Goal: Task Accomplishment & Management: Manage account settings

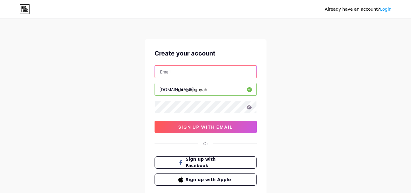
click at [177, 74] on input "text" at bounding box center [206, 71] width 102 height 12
type input "Garaba.drame@outlook.com"
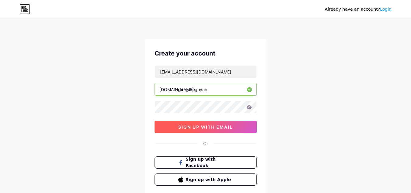
click at [190, 128] on span "sign up with email" at bounding box center [205, 126] width 54 height 5
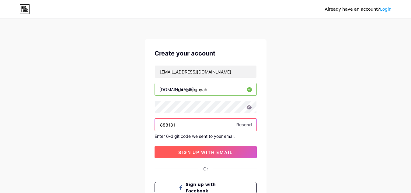
type input "888181"
click at [185, 153] on span "sign up with email" at bounding box center [205, 151] width 54 height 5
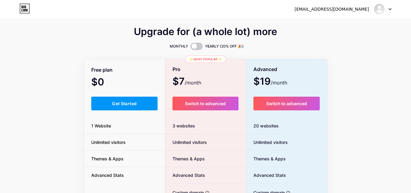
click at [382, 93] on div "Upgrade for (a whole lot) more MONTHLY YEARLY (20% OFF 🎉) Free plan $0 /month G…" at bounding box center [205, 151] width 411 height 247
click at [133, 98] on button "Get Started" at bounding box center [124, 104] width 67 height 14
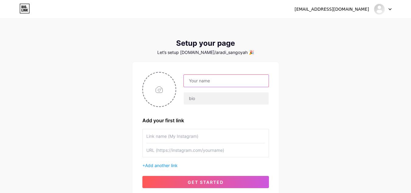
click at [193, 82] on input "text" at bounding box center [226, 81] width 85 height 12
type input "ARADI"
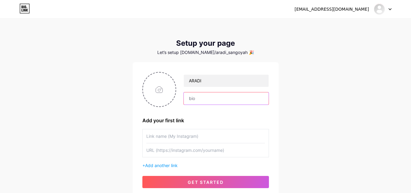
click at [221, 95] on input "text" at bounding box center [226, 98] width 85 height 12
type input "l"
type input "Le délicieux restaurant Guinéen"
click at [166, 136] on input "text" at bounding box center [205, 136] width 119 height 14
click at [158, 90] on input "file" at bounding box center [159, 89] width 33 height 34
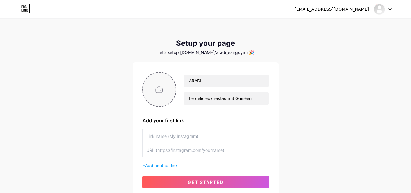
click at [160, 86] on input "file" at bounding box center [159, 89] width 33 height 34
type input "C:\fakepath\WhatsApp Image 2025-08-14 à 22.33.25_a9e60977.jpg"
click at [158, 90] on img at bounding box center [159, 89] width 34 height 35
click at [174, 76] on icon at bounding box center [173, 76] width 2 height 2
click at [165, 92] on input "file" at bounding box center [159, 89] width 33 height 34
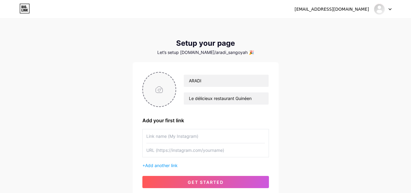
type input "C:\fakepath\WhatsApp Image 2025-08-14 à 22.34.43_813833a8.jpg"
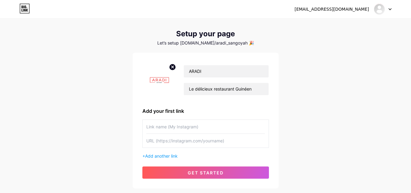
click at [181, 133] on input "text" at bounding box center [205, 127] width 119 height 14
type input "Aradi_Sangoyah"
click at [171, 143] on input "text" at bounding box center [205, 141] width 119 height 14
paste input "[URL][DOMAIN_NAME]"
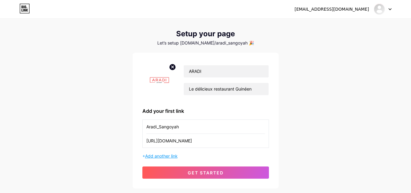
type input "[URL][DOMAIN_NAME]"
click at [146, 156] on span "Add another link" at bounding box center [161, 155] width 33 height 5
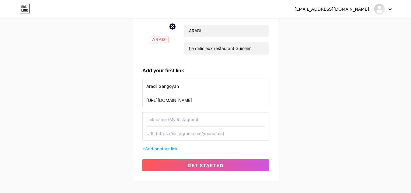
scroll to position [50, 0]
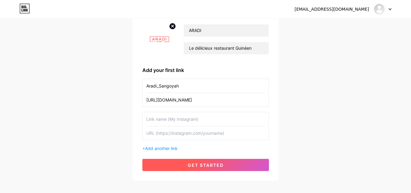
click at [198, 167] on span "get started" at bounding box center [206, 164] width 36 height 5
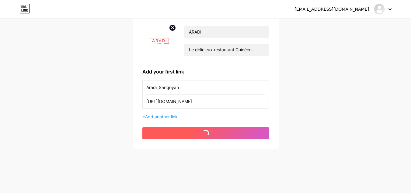
scroll to position [49, 0]
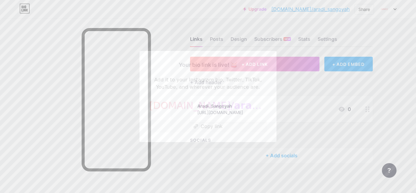
click at [18, 94] on div at bounding box center [208, 96] width 416 height 193
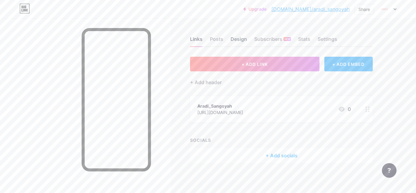
click at [236, 41] on div "Design" at bounding box center [238, 40] width 16 height 11
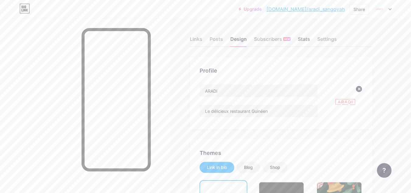
click at [304, 41] on div "Stats" at bounding box center [304, 40] width 12 height 11
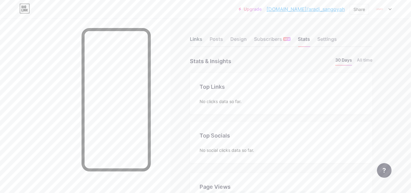
click at [198, 42] on div "Links" at bounding box center [196, 40] width 12 height 11
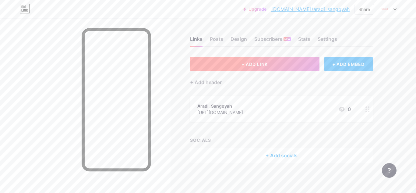
click at [220, 64] on button "+ ADD LINK" at bounding box center [254, 64] width 129 height 15
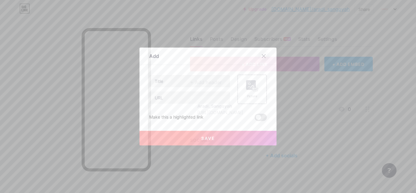
click at [266, 55] on div at bounding box center [263, 56] width 11 height 11
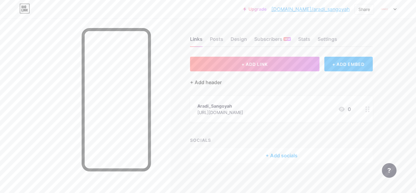
click at [205, 83] on div "+ Add header" at bounding box center [206, 82] width 32 height 7
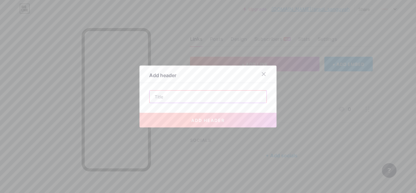
click at [241, 97] on input "text" at bounding box center [207, 96] width 117 height 12
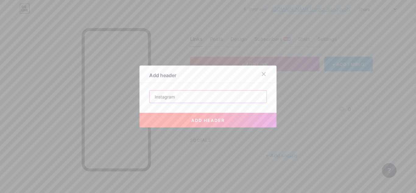
type input "Instagram"
click at [217, 129] on div at bounding box center [208, 96] width 416 height 193
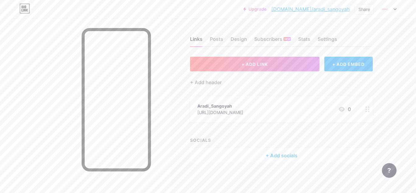
drag, startPoint x: 311, startPoint y: 109, endPoint x: 169, endPoint y: 89, distance: 143.9
click at [169, 89] on div at bounding box center [85, 114] width 170 height 193
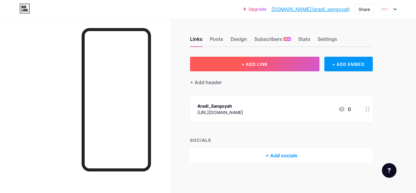
click at [216, 61] on button "+ ADD LINK" at bounding box center [254, 64] width 129 height 15
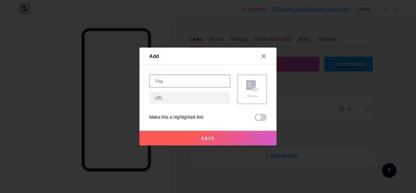
click at [179, 81] on input "text" at bounding box center [189, 81] width 80 height 12
type input "Facebook"
click at [173, 107] on div "Facebook Picture Make this a highlighted link Save" at bounding box center [208, 98] width 118 height 46
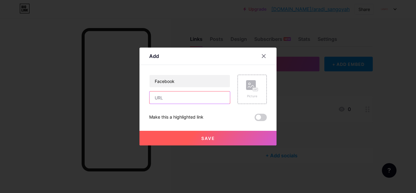
click at [173, 100] on input "text" at bounding box center [189, 97] width 80 height 12
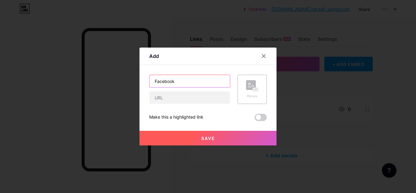
drag, startPoint x: 177, startPoint y: 77, endPoint x: 100, endPoint y: 76, distance: 77.3
click at [100, 76] on div "Add Content YouTube Play YouTube video without leaving your page. ADD Vimeo Pla…" at bounding box center [208, 96] width 416 height 193
click at [154, 81] on input "tiktok" at bounding box center [189, 81] width 80 height 12
type input "Tiktok"
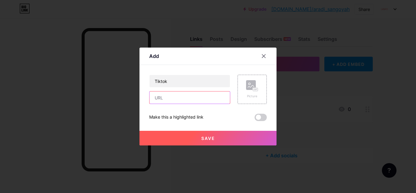
click at [169, 97] on input "text" at bounding box center [189, 97] width 80 height 12
click at [262, 107] on div "Tiktok Picture Make this a highlighted link Save" at bounding box center [208, 98] width 118 height 46
click at [249, 90] on icon at bounding box center [252, 85] width 12 height 11
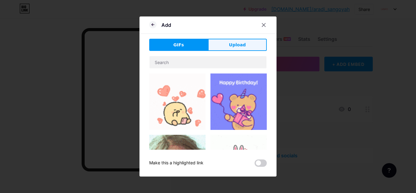
click at [221, 42] on button "Upload" at bounding box center [237, 45] width 59 height 12
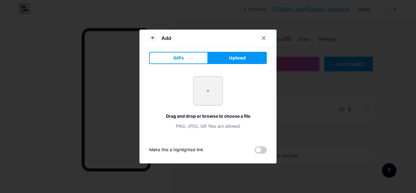
click at [212, 100] on input "file" at bounding box center [208, 90] width 29 height 29
type input "C:\fakepath\TikTok app icon.jpeg"
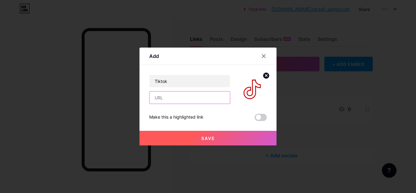
click at [205, 101] on input "text" at bounding box center [189, 97] width 80 height 12
paste input "[URL][DOMAIN_NAME]"
click at [179, 100] on input "[URL][DOMAIN_NAME]" at bounding box center [189, 97] width 80 height 12
type input "[URL][DOMAIN_NAME]"
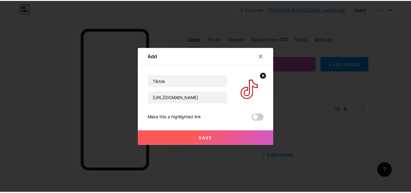
scroll to position [0, 0]
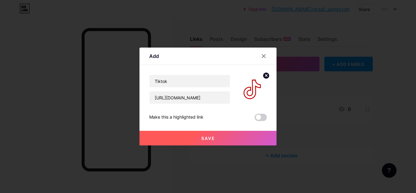
click at [207, 137] on span "Save" at bounding box center [208, 137] width 14 height 5
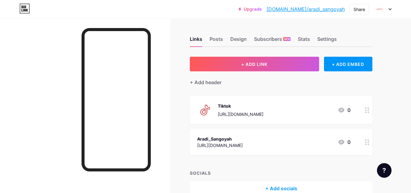
click at [367, 143] on icon at bounding box center [367, 142] width 4 height 6
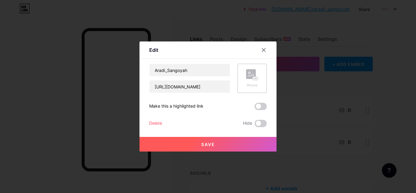
click at [253, 77] on rect at bounding box center [255, 79] width 5 height 4
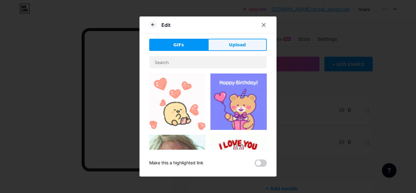
click at [220, 44] on button "Upload" at bounding box center [237, 45] width 59 height 12
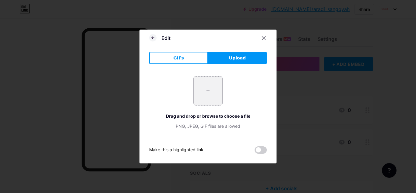
click at [205, 89] on input "file" at bounding box center [208, 90] width 29 height 29
type input "C:\fakepath\Instagram app icon.jpeg"
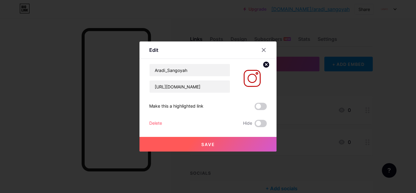
click at [228, 144] on button "Save" at bounding box center [207, 144] width 137 height 15
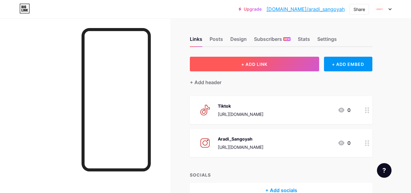
drag, startPoint x: 237, startPoint y: 69, endPoint x: 221, endPoint y: 65, distance: 15.8
click at [221, 65] on button "+ ADD LINK" at bounding box center [254, 64] width 129 height 15
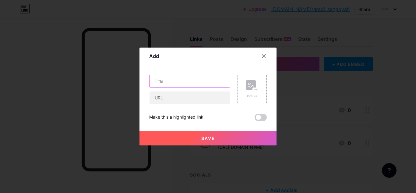
click at [163, 81] on input "text" at bounding box center [189, 81] width 80 height 12
click at [261, 57] on icon at bounding box center [263, 56] width 5 height 5
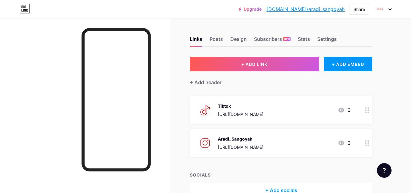
click at [368, 144] on circle at bounding box center [369, 145] width 2 height 2
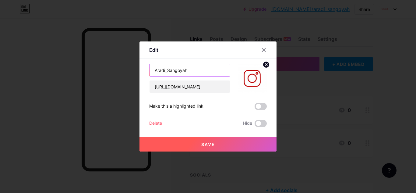
drag, startPoint x: 201, startPoint y: 69, endPoint x: 131, endPoint y: 68, distance: 70.0
drag, startPoint x: 131, startPoint y: 68, endPoint x: 242, endPoint y: 65, distance: 110.8
click at [242, 65] on img at bounding box center [251, 78] width 29 height 29
click at [205, 70] on input "Aradi_Sangoyah" at bounding box center [189, 70] width 80 height 12
type input "A"
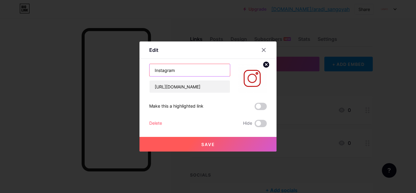
type input "Instagram"
click at [210, 142] on span "Save" at bounding box center [208, 144] width 14 height 5
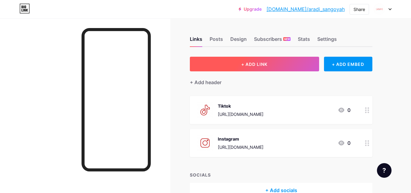
click at [258, 65] on span "+ ADD LINK" at bounding box center [254, 63] width 26 height 5
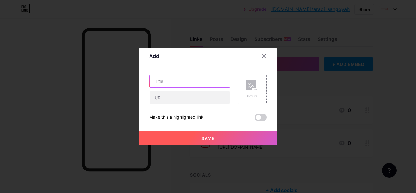
click at [183, 83] on input "text" at bounding box center [189, 81] width 80 height 12
click at [335, 100] on div at bounding box center [208, 96] width 416 height 193
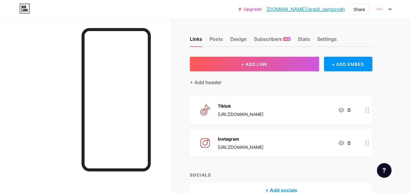
click at [367, 145] on circle at bounding box center [366, 145] width 2 height 2
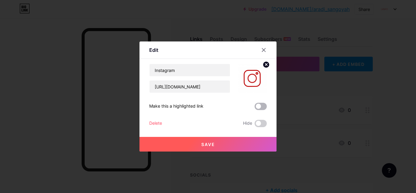
click at [259, 106] on span at bounding box center [261, 106] width 12 height 7
click at [255, 108] on input "checkbox" at bounding box center [255, 108] width 0 height 0
click at [251, 145] on button "Save" at bounding box center [207, 144] width 137 height 15
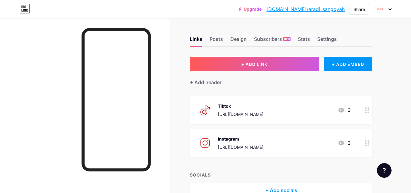
click at [365, 142] on div at bounding box center [367, 143] width 10 height 28
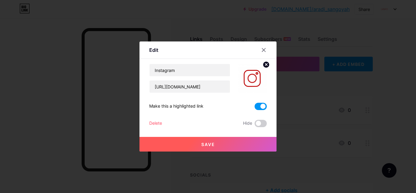
click at [257, 104] on span at bounding box center [261, 106] width 12 height 7
click at [255, 108] on input "checkbox" at bounding box center [255, 108] width 0 height 0
click at [261, 106] on span at bounding box center [261, 106] width 12 height 7
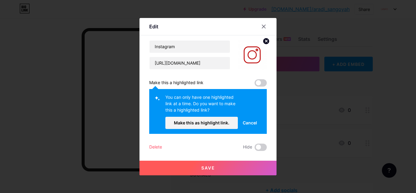
click at [257, 85] on span at bounding box center [261, 82] width 12 height 7
click at [262, 84] on span at bounding box center [261, 82] width 12 height 7
click at [258, 83] on span at bounding box center [261, 82] width 12 height 7
click at [210, 126] on button "Make this as highlight link." at bounding box center [201, 123] width 72 height 12
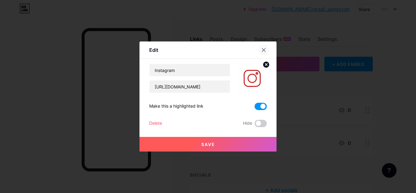
click at [262, 50] on icon at bounding box center [263, 49] width 3 height 3
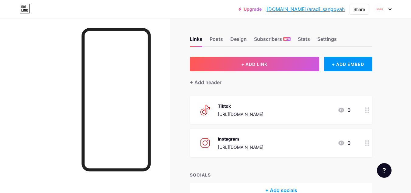
drag, startPoint x: 313, startPoint y: 145, endPoint x: 302, endPoint y: 74, distance: 71.8
click at [302, 74] on div "+ ADD LINK + ADD EMBED + Add header Tiktok [URL][DOMAIN_NAME] 0 Instagram [URL]…" at bounding box center [281, 127] width 183 height 141
click at [302, 77] on div "+ Add header" at bounding box center [281, 78] width 183 height 15
drag, startPoint x: 290, startPoint y: 104, endPoint x: 312, endPoint y: 119, distance: 26.0
drag, startPoint x: 312, startPoint y: 119, endPoint x: 253, endPoint y: 102, distance: 61.3
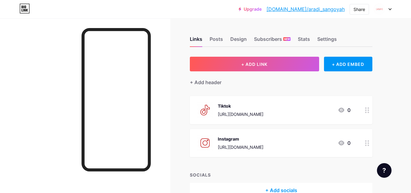
click at [253, 102] on div "Tiktok [URL][DOMAIN_NAME]" at bounding box center [241, 110] width 46 height 16
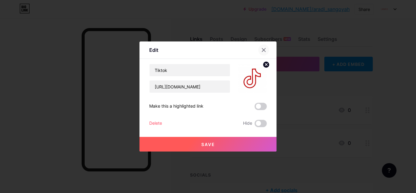
click at [263, 48] on icon at bounding box center [263, 49] width 5 height 5
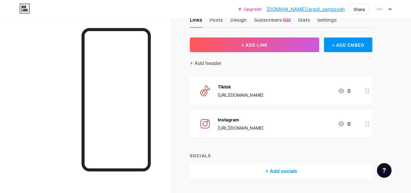
scroll to position [19, 0]
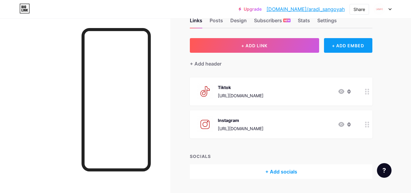
click at [338, 44] on div "+ ADD EMBED" at bounding box center [348, 45] width 48 height 15
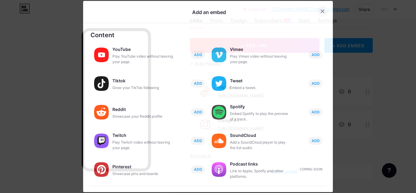
click at [320, 9] on icon at bounding box center [322, 11] width 5 height 5
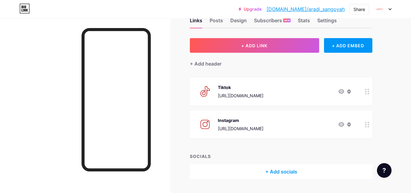
drag, startPoint x: 416, startPoint y: 51, endPoint x: 184, endPoint y: 92, distance: 235.5
click at [184, 92] on div "Links Posts Design Subscribers NEW Stats Settings + ADD LINK + ADD EMBED + Add …" at bounding box center [199, 104] width 398 height 209
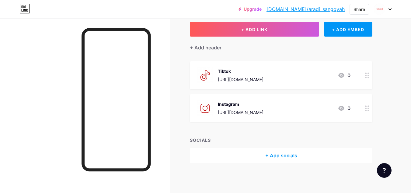
click at [368, 77] on icon at bounding box center [367, 75] width 4 height 6
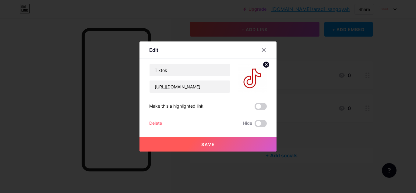
click at [154, 121] on div "Delete" at bounding box center [155, 123] width 13 height 7
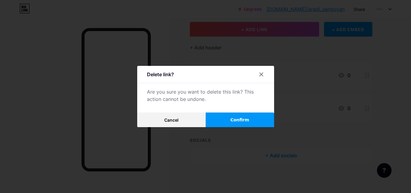
click at [223, 116] on button "Confirm" at bounding box center [240, 119] width 68 height 15
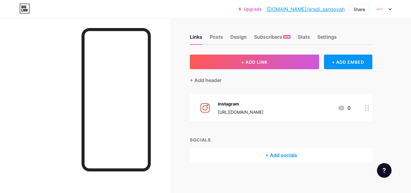
scroll to position [2, 0]
click at [361, 111] on div "Instagram [URL][DOMAIN_NAME] 0" at bounding box center [281, 108] width 183 height 28
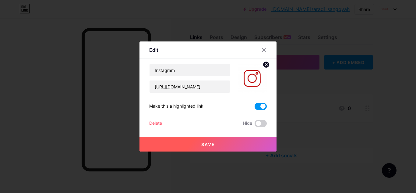
click at [156, 121] on div "Delete" at bounding box center [155, 123] width 13 height 7
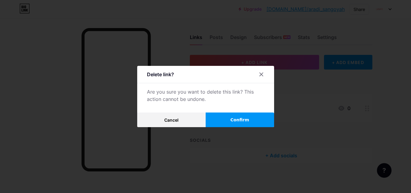
click at [225, 121] on button "Confirm" at bounding box center [240, 119] width 68 height 15
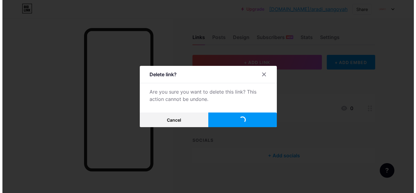
scroll to position [0, 0]
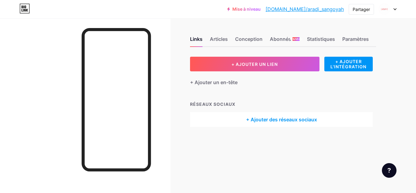
click at [291, 118] on font "+ Ajouter des réseaux sociaux" at bounding box center [281, 119] width 71 height 6
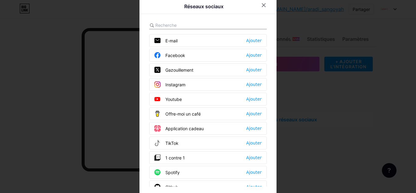
click at [189, 86] on div "Instagram Ajouter" at bounding box center [208, 84] width 118 height 13
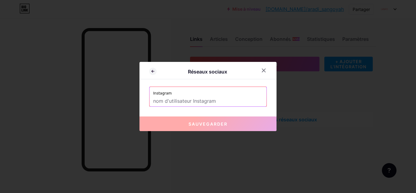
click at [204, 102] on input "text" at bounding box center [208, 101] width 110 height 10
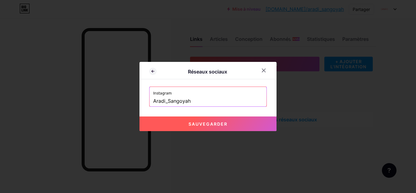
click at [205, 124] on font "Sauvegarder" at bounding box center [207, 123] width 39 height 5
type input "[URL][DOMAIN_NAME]"
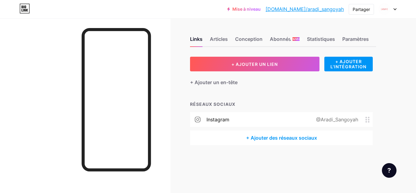
click at [247, 136] on font "+ Ajouter des réseaux sociaux" at bounding box center [281, 138] width 71 height 6
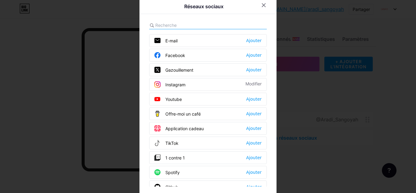
click at [170, 101] on font "Youtube" at bounding box center [173, 99] width 16 height 5
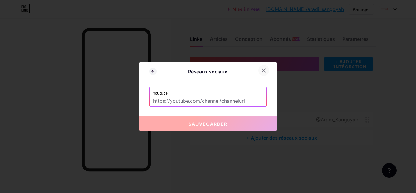
click at [265, 68] on div at bounding box center [263, 70] width 11 height 11
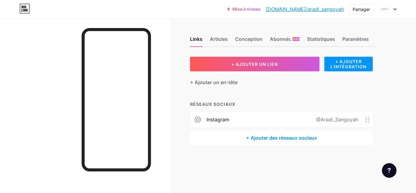
click at [364, 121] on div "@Aradi_Sangoyah" at bounding box center [335, 119] width 59 height 7
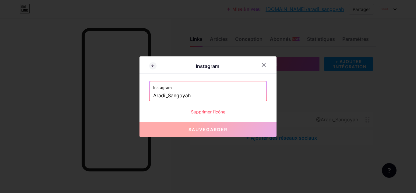
click at [199, 112] on font "Supprimer l'icône" at bounding box center [208, 111] width 34 height 5
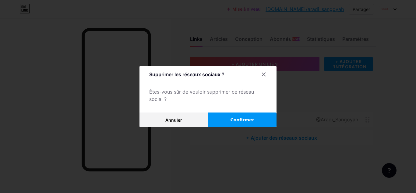
click at [217, 121] on button "Confirmer" at bounding box center [242, 119] width 68 height 15
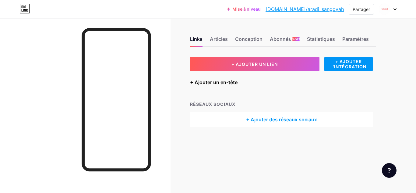
click at [200, 83] on font "+ Ajouter un en-tête" at bounding box center [213, 82] width 47 height 6
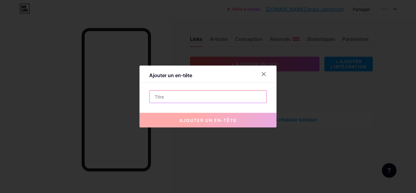
click at [180, 99] on input "text" at bounding box center [207, 96] width 117 height 12
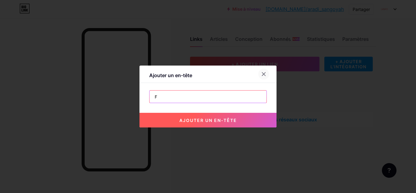
type input "F"
click at [265, 76] on div at bounding box center [263, 73] width 11 height 11
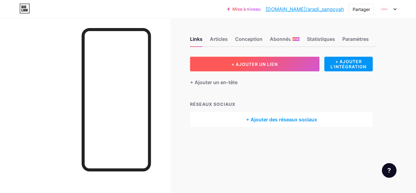
click at [222, 64] on button "+ AJOUTER UN LIEN" at bounding box center [254, 64] width 129 height 15
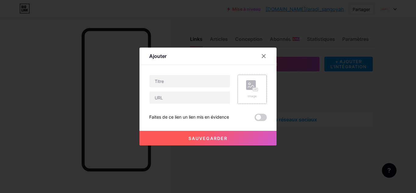
click at [244, 101] on div "Image" at bounding box center [251, 89] width 29 height 29
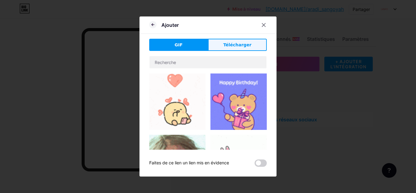
click at [228, 44] on font "Télécharger" at bounding box center [237, 44] width 28 height 5
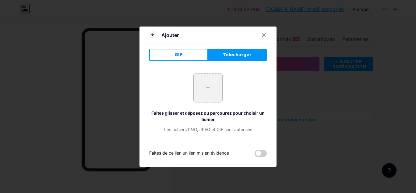
click at [205, 90] on input "file" at bounding box center [208, 87] width 29 height 29
type input "C:\fakepath\téléchargement (2).jpeg"
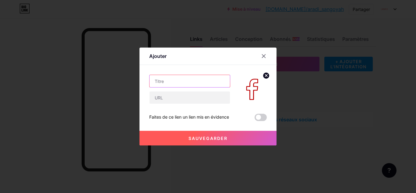
click at [173, 79] on input "text" at bounding box center [189, 81] width 80 height 12
type input "Facebook"
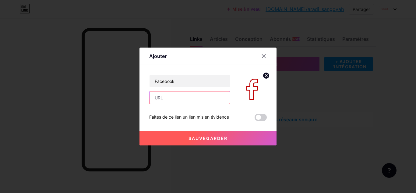
click at [192, 103] on input "text" at bounding box center [189, 97] width 80 height 12
paste input "[URL][DOMAIN_NAME]"
type input "[URL][DOMAIN_NAME]"
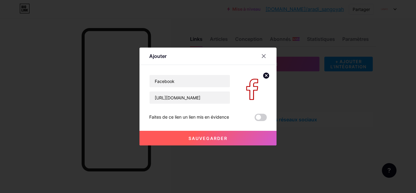
drag, startPoint x: 255, startPoint y: 117, endPoint x: 246, endPoint y: 117, distance: 8.5
click at [246, 117] on div "Faites de ce lien un lien mis en évidence" at bounding box center [208, 117] width 118 height 7
click at [213, 135] on font "Sauvegarder" at bounding box center [207, 137] width 39 height 5
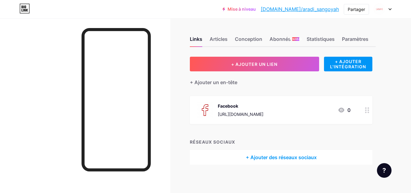
click at [213, 73] on div "+ Ajouter un en-tête" at bounding box center [281, 78] width 183 height 15
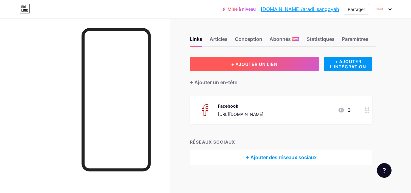
click at [227, 64] on button "+ AJOUTER UN LIEN" at bounding box center [254, 64] width 129 height 15
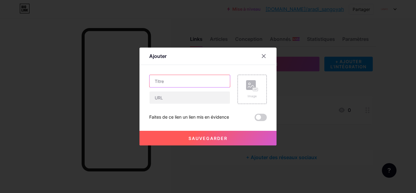
click at [188, 80] on input "text" at bounding box center [189, 81] width 80 height 12
type input "T"
click at [258, 56] on div at bounding box center [263, 56] width 11 height 11
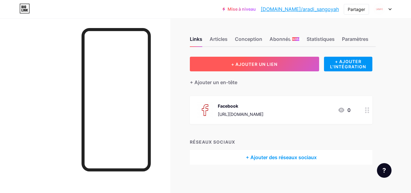
click at [228, 66] on button "+ AJOUTER UN LIEN" at bounding box center [254, 64] width 129 height 15
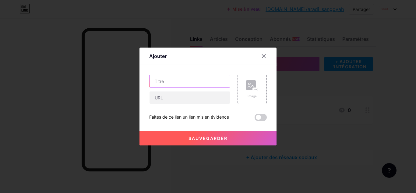
click at [202, 83] on input "text" at bounding box center [189, 81] width 80 height 12
type input "t"
type input "Tiktok"
click at [248, 92] on div "Image" at bounding box center [252, 89] width 12 height 18
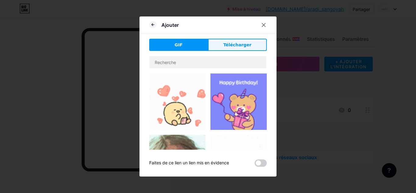
click at [229, 46] on font "Télécharger" at bounding box center [237, 44] width 28 height 5
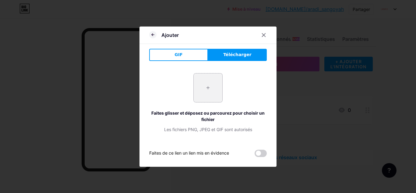
click at [206, 91] on input "file" at bounding box center [208, 87] width 29 height 29
type input "C:\fakepath\TikTok app icon.jpeg"
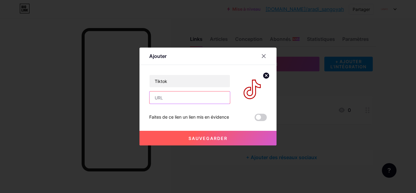
click at [193, 98] on input "text" at bounding box center [189, 97] width 80 height 12
paste input "[URL][DOMAIN_NAME]"
type input "[URL][DOMAIN_NAME]"
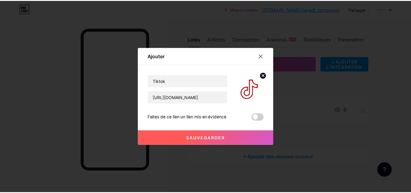
scroll to position [0, 0]
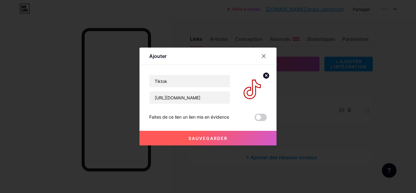
click at [219, 136] on font "Sauvegarder" at bounding box center [207, 137] width 39 height 5
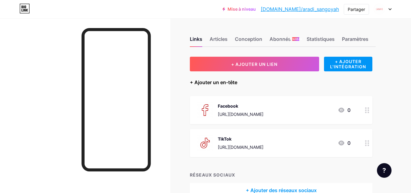
click at [202, 82] on font "+ Ajouter un en-tête" at bounding box center [213, 82] width 47 height 6
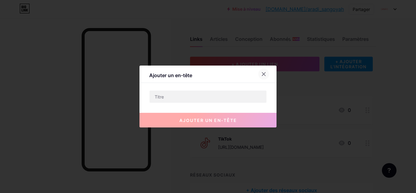
click at [264, 74] on div at bounding box center [263, 73] width 11 height 11
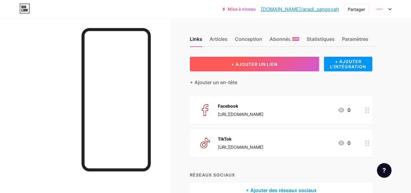
click at [248, 62] on font "+ AJOUTER UN LIEN" at bounding box center [254, 63] width 46 height 5
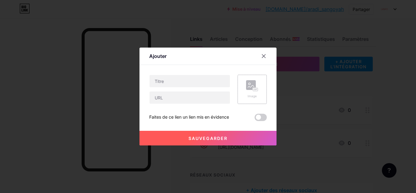
click at [248, 86] on icon at bounding box center [251, 86] width 6 height 2
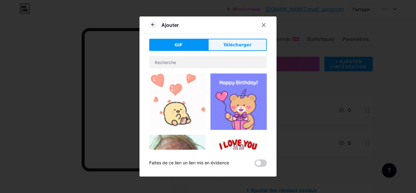
click at [256, 44] on button "Télécharger" at bounding box center [237, 45] width 59 height 12
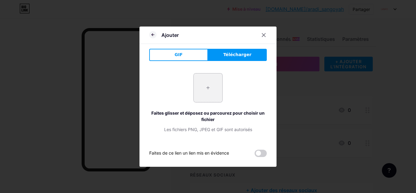
click at [205, 75] on input "file" at bounding box center [208, 87] width 29 height 29
type input "C:\fakepath\Instagram app icon.jpeg"
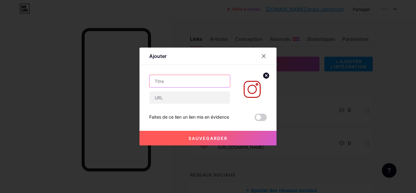
click at [191, 79] on input "text" at bounding box center [189, 81] width 80 height 12
type input "Instagram"
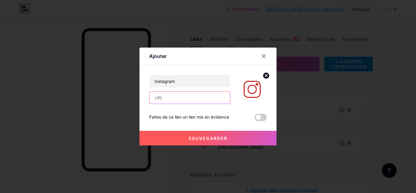
click at [183, 101] on input "text" at bounding box center [189, 97] width 80 height 12
paste input "[URL][DOMAIN_NAME]"
type input "[URL][DOMAIN_NAME]"
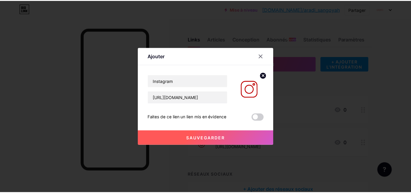
scroll to position [0, 0]
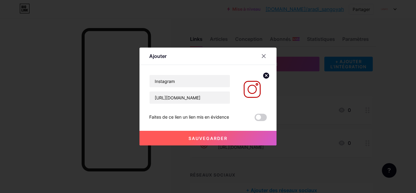
click at [215, 140] on font "Sauvegarder" at bounding box center [207, 137] width 39 height 5
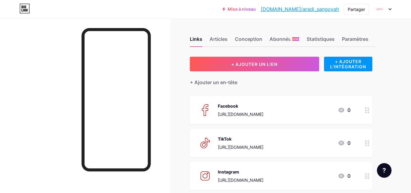
click at [231, 108] on font "Facebook" at bounding box center [228, 105] width 20 height 5
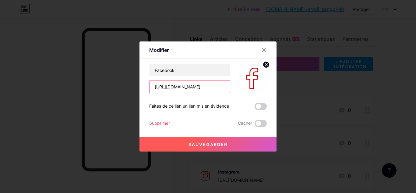
click at [214, 88] on input "[URL][DOMAIN_NAME]" at bounding box center [189, 86] width 80 height 12
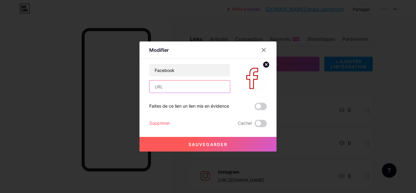
click at [192, 88] on input "text" at bounding box center [189, 86] width 80 height 12
paste input "[URL][DOMAIN_NAME]"
type input "[URL][DOMAIN_NAME]"
click at [205, 143] on font "Sauvegarder" at bounding box center [207, 144] width 39 height 5
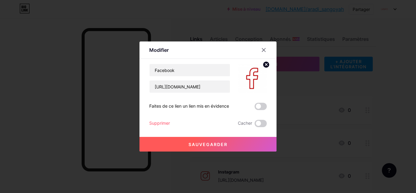
scroll to position [0, 0]
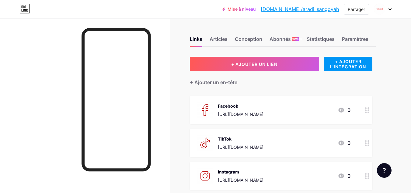
click at [264, 116] on font "[URL][DOMAIN_NAME]" at bounding box center [241, 113] width 46 height 5
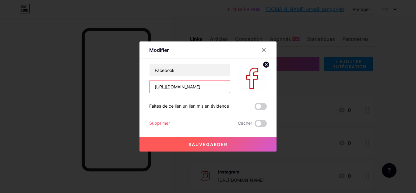
click at [204, 87] on input "[URL][DOMAIN_NAME]" at bounding box center [189, 86] width 80 height 12
paste input "[URL][DOMAIN_NAME]"
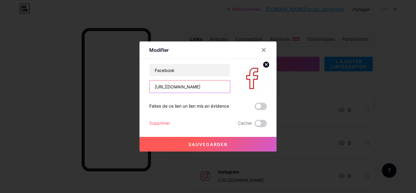
type input "[URL][DOMAIN_NAME]"
click at [210, 146] on font "Sauvegarder" at bounding box center [207, 144] width 39 height 5
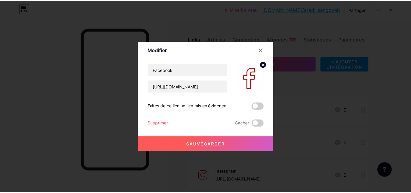
scroll to position [0, 0]
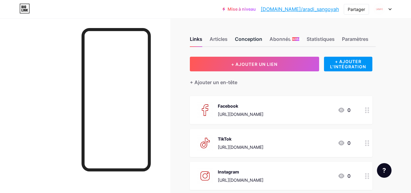
click at [248, 38] on font "Conception" at bounding box center [248, 39] width 27 height 6
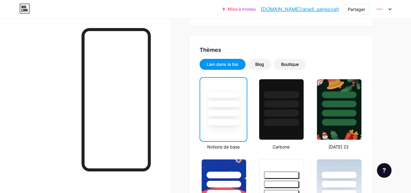
scroll to position [115, 0]
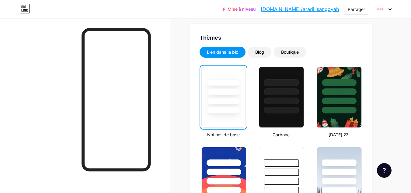
click at [293, 49] on div "Boutique" at bounding box center [290, 52] width 32 height 11
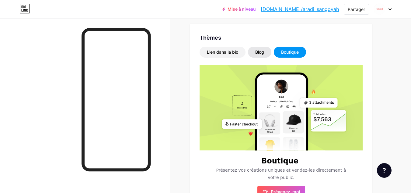
click at [258, 49] on div "Blog" at bounding box center [259, 52] width 23 height 11
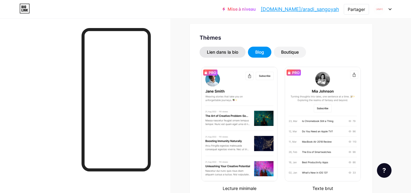
click at [234, 53] on font "Lien dans la bio" at bounding box center [222, 51] width 31 height 5
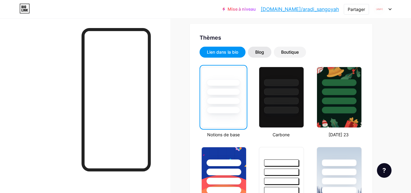
click at [260, 50] on font "Blog" at bounding box center [259, 51] width 9 height 5
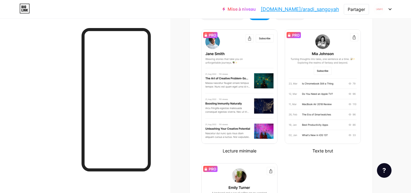
scroll to position [145, 0]
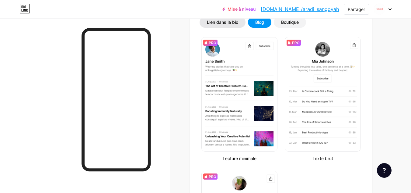
click at [232, 23] on font "Lien dans la bio" at bounding box center [222, 21] width 31 height 5
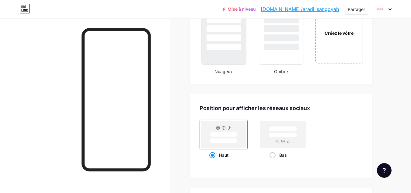
scroll to position [743, 0]
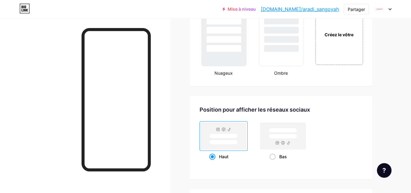
drag, startPoint x: 414, startPoint y: 148, endPoint x: 264, endPoint y: 94, distance: 159.8
click at [328, 34] on font "Créez le vôtre" at bounding box center [340, 34] width 30 height 5
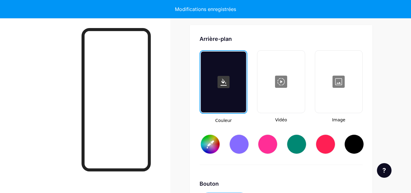
scroll to position [815, 0]
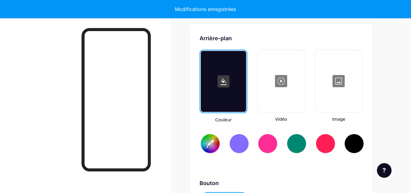
type input "#ffffff"
type input "#000000"
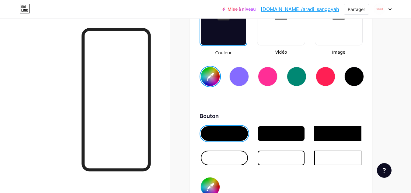
scroll to position [894, 0]
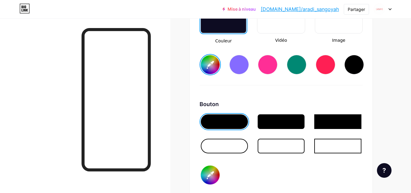
click at [272, 118] on div at bounding box center [281, 121] width 47 height 15
click at [271, 118] on div at bounding box center [281, 121] width 47 height 15
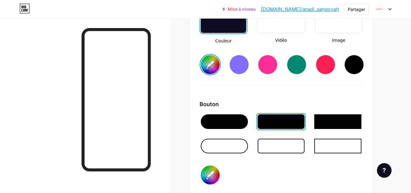
click at [333, 122] on div at bounding box center [337, 121] width 47 height 15
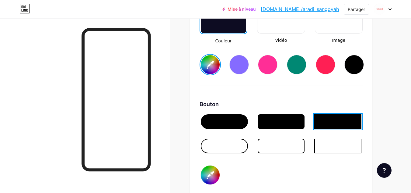
click at [227, 124] on div at bounding box center [224, 121] width 47 height 15
click at [226, 118] on div at bounding box center [224, 121] width 47 height 15
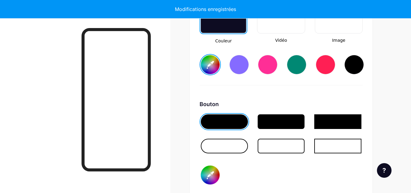
click at [286, 122] on div at bounding box center [281, 121] width 47 height 15
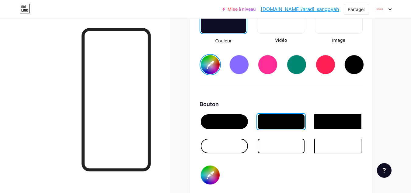
click at [220, 122] on div at bounding box center [224, 121] width 47 height 15
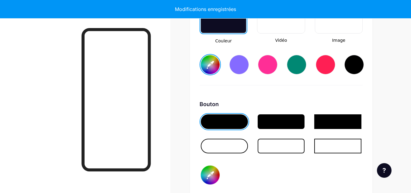
type input "#ffffff"
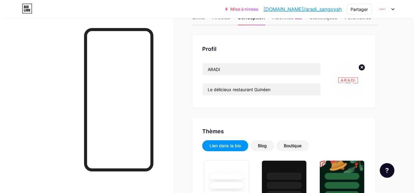
scroll to position [0, 0]
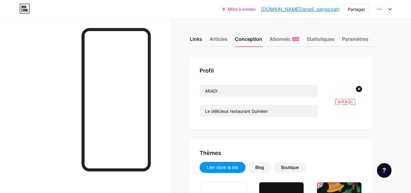
click at [196, 38] on font "Links" at bounding box center [196, 39] width 12 height 6
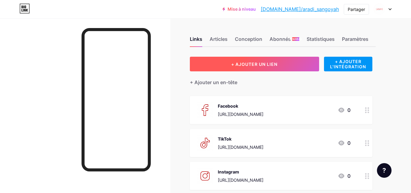
click at [235, 64] on font "+ AJOUTER UN LIEN" at bounding box center [254, 63] width 46 height 5
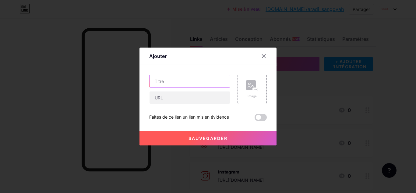
click at [188, 85] on input "text" at bounding box center [189, 81] width 80 height 12
type input "G"
type input "L"
type input "e"
type input "O"
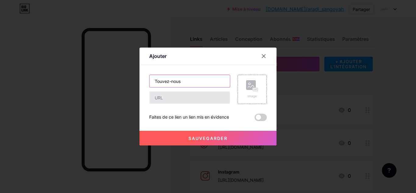
type input "Touvez-nous"
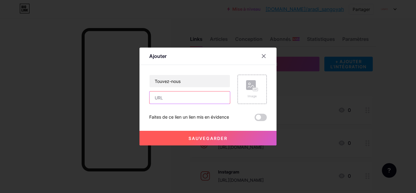
click at [175, 99] on input "text" at bounding box center [189, 97] width 80 height 12
click at [258, 88] on div "Image" at bounding box center [251, 89] width 29 height 29
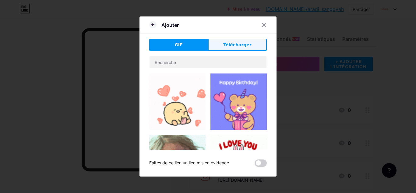
click at [229, 44] on font "Télécharger" at bounding box center [237, 44] width 28 height 5
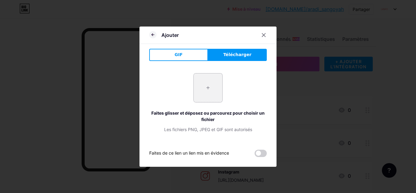
click at [207, 88] on input "file" at bounding box center [208, 87] width 29 height 29
type input "C:\fakepath\Map app icon.jpeg"
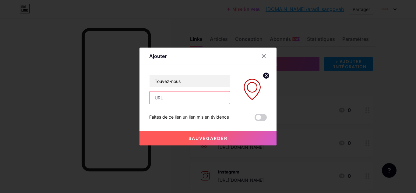
click at [168, 98] on input "text" at bounding box center [189, 97] width 80 height 12
paste input "[URL][DOMAIN_NAME]"
type input "[URL][DOMAIN_NAME]"
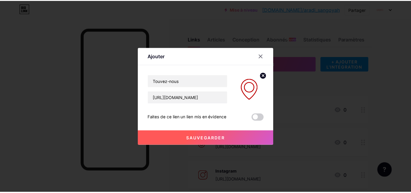
scroll to position [0, 0]
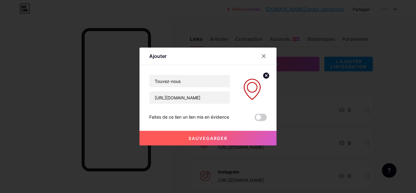
click at [184, 141] on button "Sauvegarder" at bounding box center [207, 138] width 137 height 15
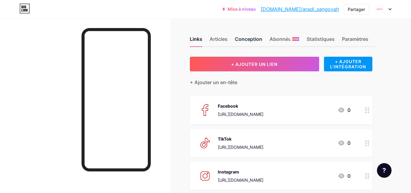
click at [245, 40] on font "Conception" at bounding box center [248, 39] width 27 height 6
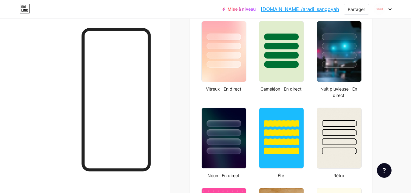
type input "#ffffff"
type input "#000000"
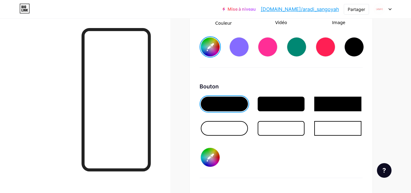
scroll to position [909, 0]
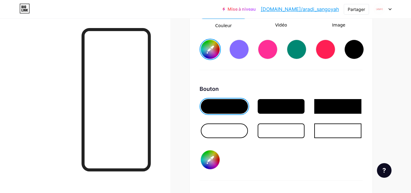
click at [205, 156] on input "#000000" at bounding box center [210, 159] width 19 height 19
type input "#ffffff"
type input "#d92626"
type input "#ffffff"
type input "#e41111"
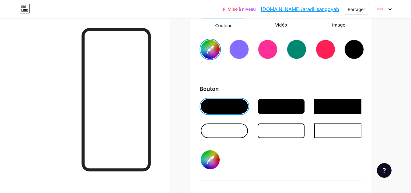
type input "#ffffff"
type input "#f83a3a"
type input "#ffffff"
type input "#eb0f0f"
type input "#ffffff"
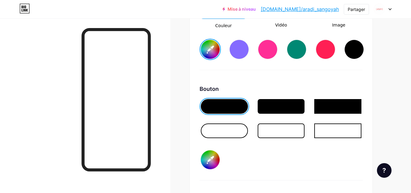
type input "#da1010"
type input "#ffffff"
type input "#f72222"
type input "#ffffff"
type input "#dc1818"
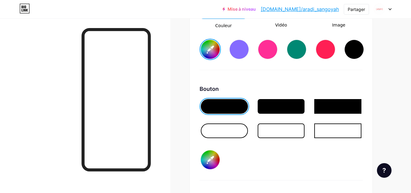
type input "#ffffff"
type input "#ec2727"
type input "#ffffff"
type input "#e23232"
type input "#ffffff"
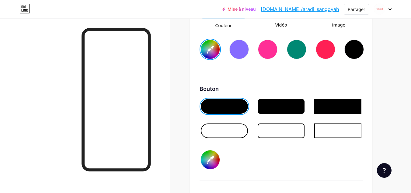
type input "#e22828"
type input "#ffffff"
type input "#e82121"
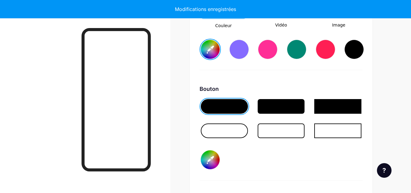
type input "#ffffff"
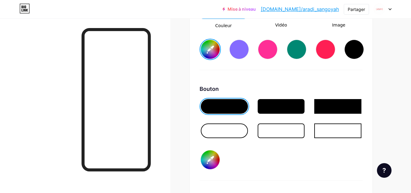
type input "#e82121"
click at [217, 133] on div at bounding box center [224, 130] width 47 height 15
click at [234, 130] on div at bounding box center [224, 130] width 47 height 15
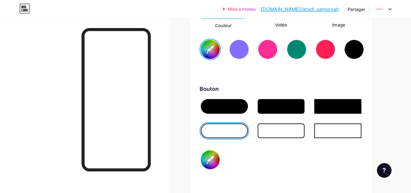
click at [225, 110] on div at bounding box center [224, 106] width 47 height 15
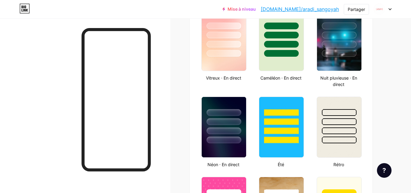
scroll to position [363, 0]
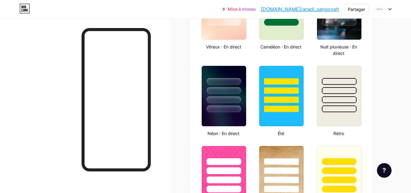
drag, startPoint x: 409, startPoint y: 87, endPoint x: 409, endPoint y: 137, distance: 49.9
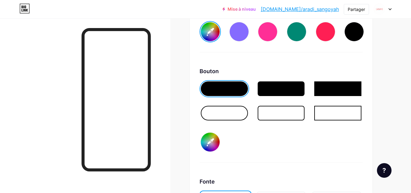
scroll to position [933, 0]
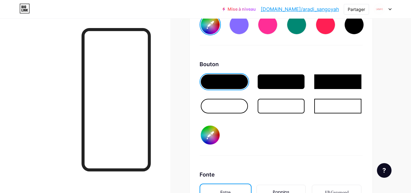
click at [223, 110] on div at bounding box center [224, 106] width 47 height 15
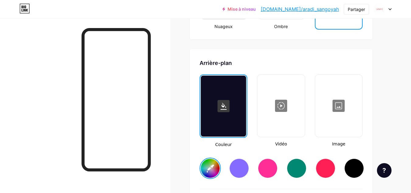
scroll to position [788, 0]
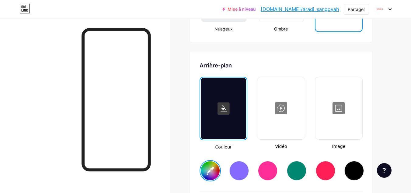
click at [212, 170] on input "#ffffff" at bounding box center [210, 170] width 19 height 19
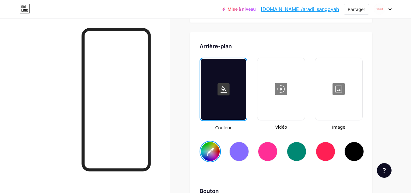
scroll to position [799, 0]
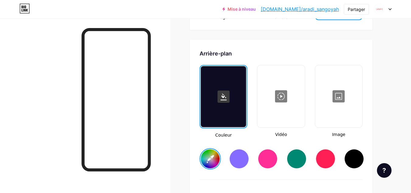
click at [210, 162] on input "#e31616" at bounding box center [210, 158] width 19 height 19
type input "#fef6f6"
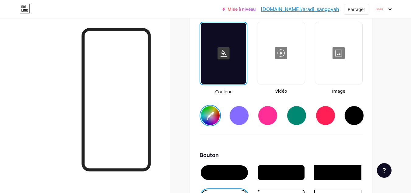
scroll to position [840, 0]
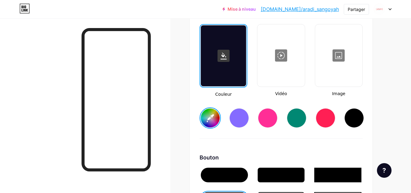
click at [338, 63] on div at bounding box center [339, 55] width 46 height 61
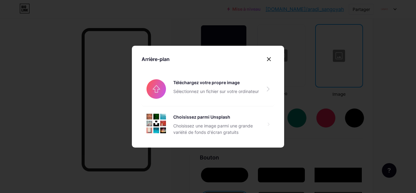
click at [57, 68] on div at bounding box center [208, 96] width 416 height 193
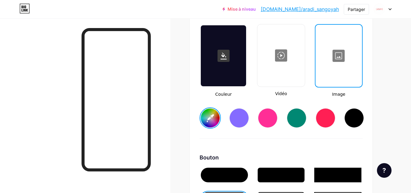
click at [339, 49] on div at bounding box center [338, 55] width 45 height 61
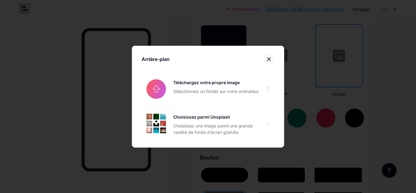
click at [267, 59] on icon at bounding box center [268, 58] width 3 height 3
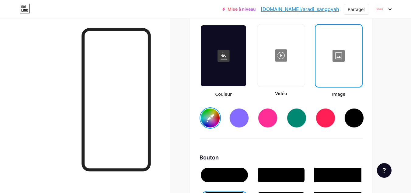
click at [343, 60] on div at bounding box center [338, 55] width 45 height 61
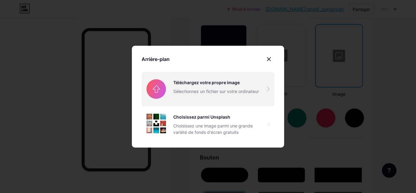
click at [185, 89] on input "file" at bounding box center [208, 89] width 133 height 34
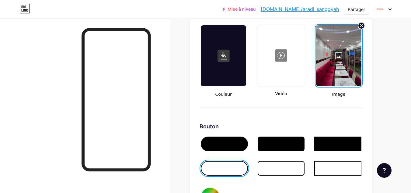
click at [237, 146] on div at bounding box center [224, 143] width 47 height 15
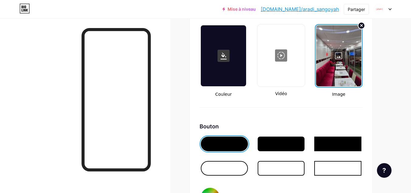
click at [237, 146] on div at bounding box center [224, 143] width 47 height 15
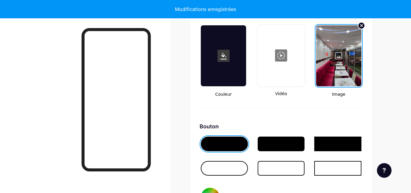
click at [239, 175] on div at bounding box center [224, 168] width 47 height 15
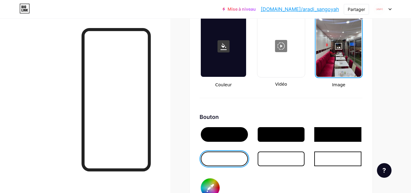
scroll to position [852, 0]
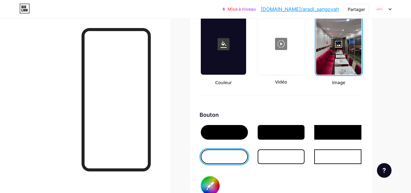
click at [222, 139] on div at bounding box center [224, 132] width 47 height 15
click at [220, 132] on div at bounding box center [224, 132] width 47 height 15
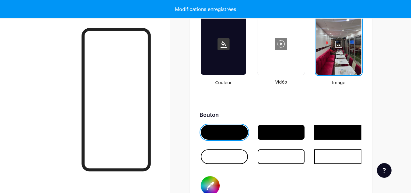
click at [237, 159] on div at bounding box center [224, 156] width 47 height 15
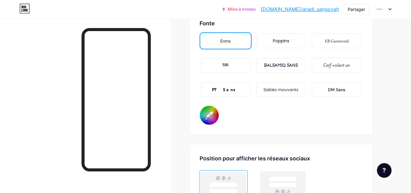
scroll to position [1051, 0]
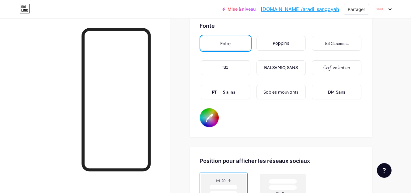
click at [210, 114] on input "#000000" at bounding box center [209, 117] width 19 height 19
type input "#ffffff"
click at [170, 66] on div at bounding box center [85, 114] width 170 height 193
click at [283, 46] on font "Poppins" at bounding box center [281, 43] width 16 height 6
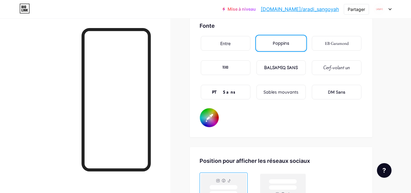
click at [285, 70] on font "BALSAMIQ SANS" at bounding box center [281, 67] width 34 height 5
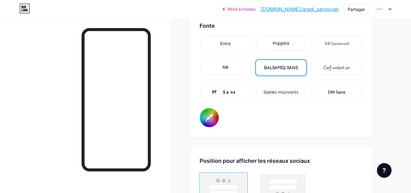
click at [239, 89] on div "PT Sans" at bounding box center [226, 92] width 50 height 15
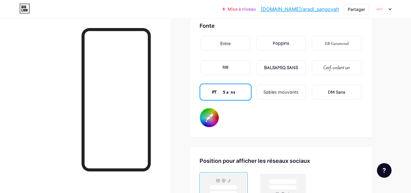
click at [230, 47] on div "Entre" at bounding box center [226, 43] width 50 height 15
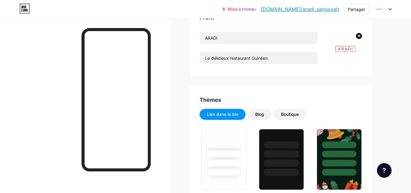
scroll to position [0, 0]
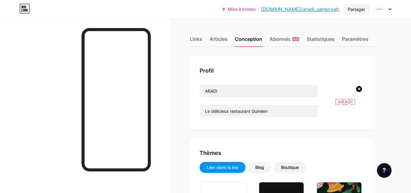
click at [353, 8] on font "Partager" at bounding box center [356, 9] width 17 height 5
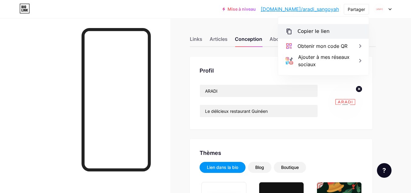
click at [325, 30] on font "Copier le lien" at bounding box center [314, 31] width 32 height 6
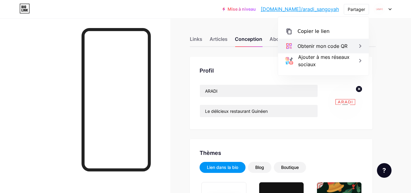
click at [295, 45] on div "Obtenir mon code QR" at bounding box center [323, 46] width 91 height 15
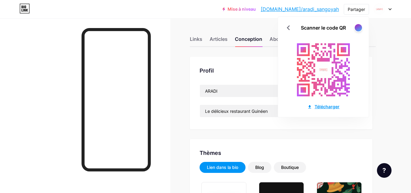
click at [315, 106] on font "Télécharger" at bounding box center [327, 106] width 25 height 5
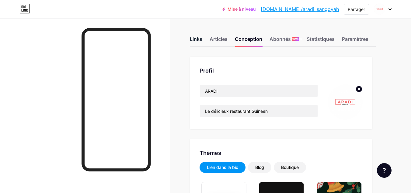
click at [194, 41] on font "Links" at bounding box center [196, 39] width 12 height 6
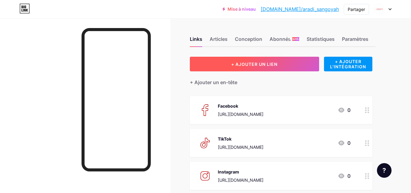
click at [235, 61] on font "+ AJOUTER UN LIEN" at bounding box center [254, 63] width 46 height 5
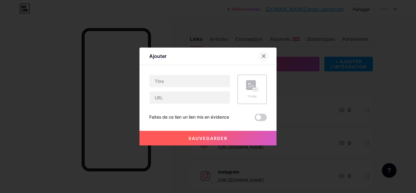
click at [261, 57] on icon at bounding box center [263, 56] width 5 height 5
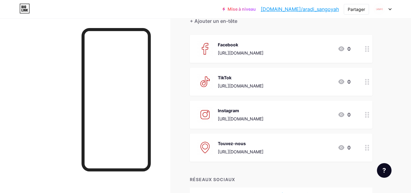
scroll to position [100, 0]
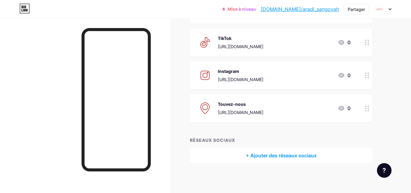
click at [264, 156] on font "+ Ajouter des réseaux sociaux" at bounding box center [281, 155] width 71 height 6
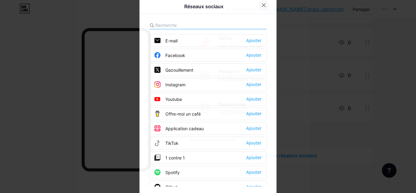
click at [261, 6] on icon at bounding box center [263, 5] width 5 height 5
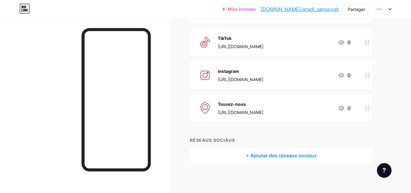
click at [327, 8] on font "[DOMAIN_NAME]/aradi_sangoyah" at bounding box center [300, 9] width 78 height 6
click at [355, 7] on font "Partager" at bounding box center [356, 9] width 17 height 5
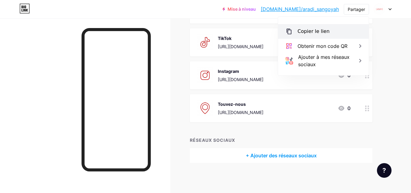
click at [309, 30] on font "Copier le lien" at bounding box center [314, 31] width 32 height 6
click at [335, 30] on div "Copier le lien" at bounding box center [323, 31] width 91 height 15
click at [316, 34] on font "Copier le lien" at bounding box center [314, 31] width 32 height 6
click at [293, 31] on div "Copier le lien" at bounding box center [323, 31] width 91 height 15
click at [289, 32] on icon at bounding box center [289, 31] width 7 height 7
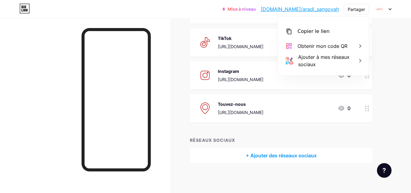
click at [250, 23] on div "Facebook [URL][DOMAIN_NAME] 0" at bounding box center [281, 9] width 183 height 28
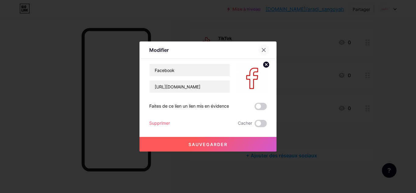
click at [261, 50] on icon at bounding box center [263, 49] width 5 height 5
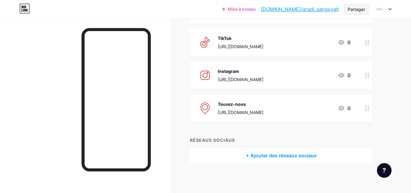
click at [360, 12] on div "Partager" at bounding box center [356, 9] width 17 height 6
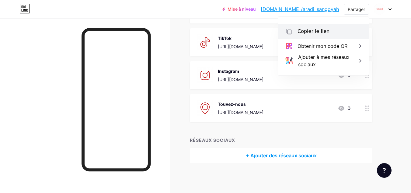
click at [300, 31] on font "Copier le lien" at bounding box center [314, 31] width 32 height 6
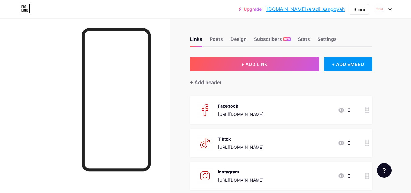
click at [223, 37] on div "Links Posts Design Subscribers NEW Stats Settings" at bounding box center [281, 36] width 183 height 21
